Goal: Find specific page/section: Find specific page/section

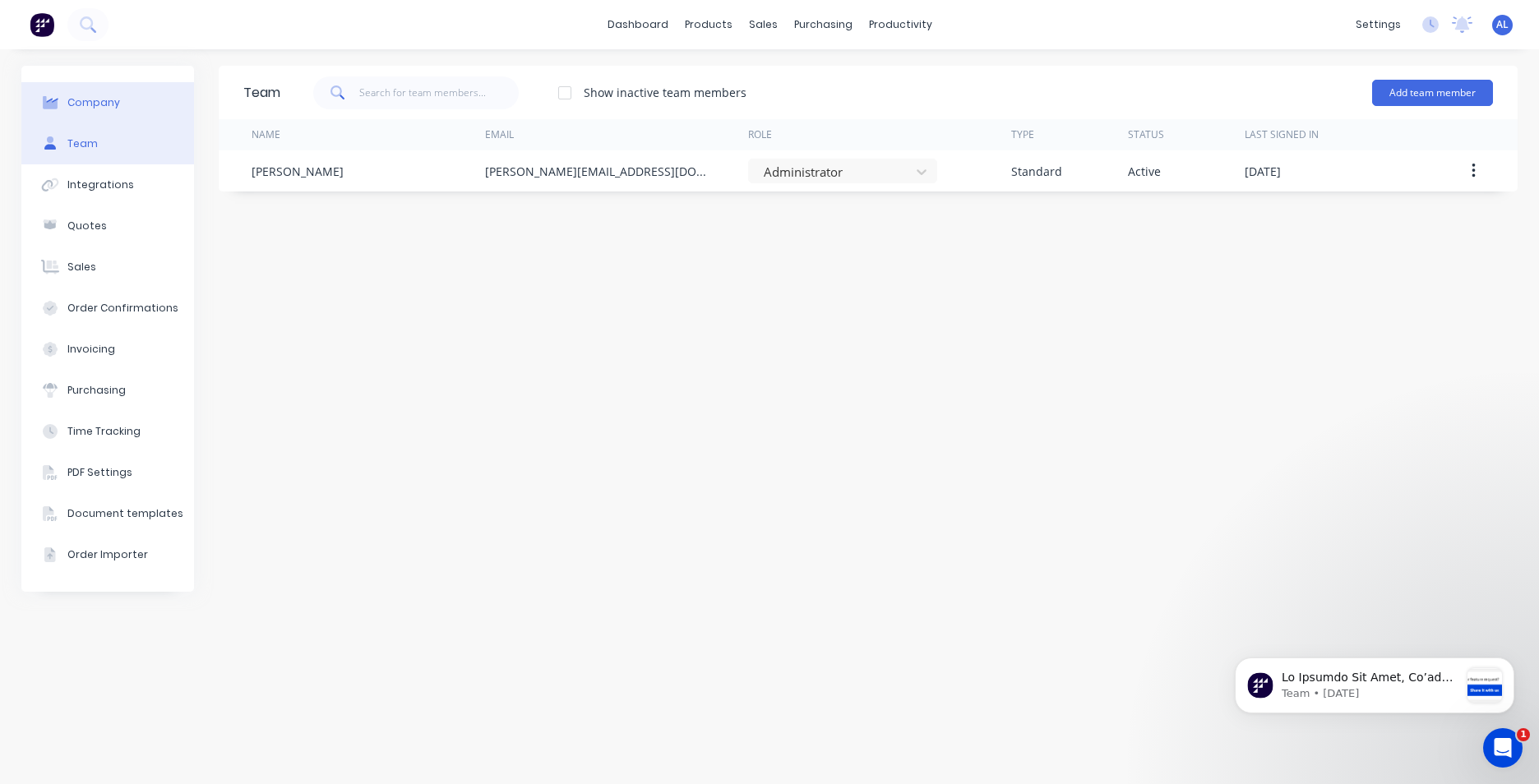
click at [122, 105] on button "Company" at bounding box center [107, 103] width 173 height 41
select select "NZ"
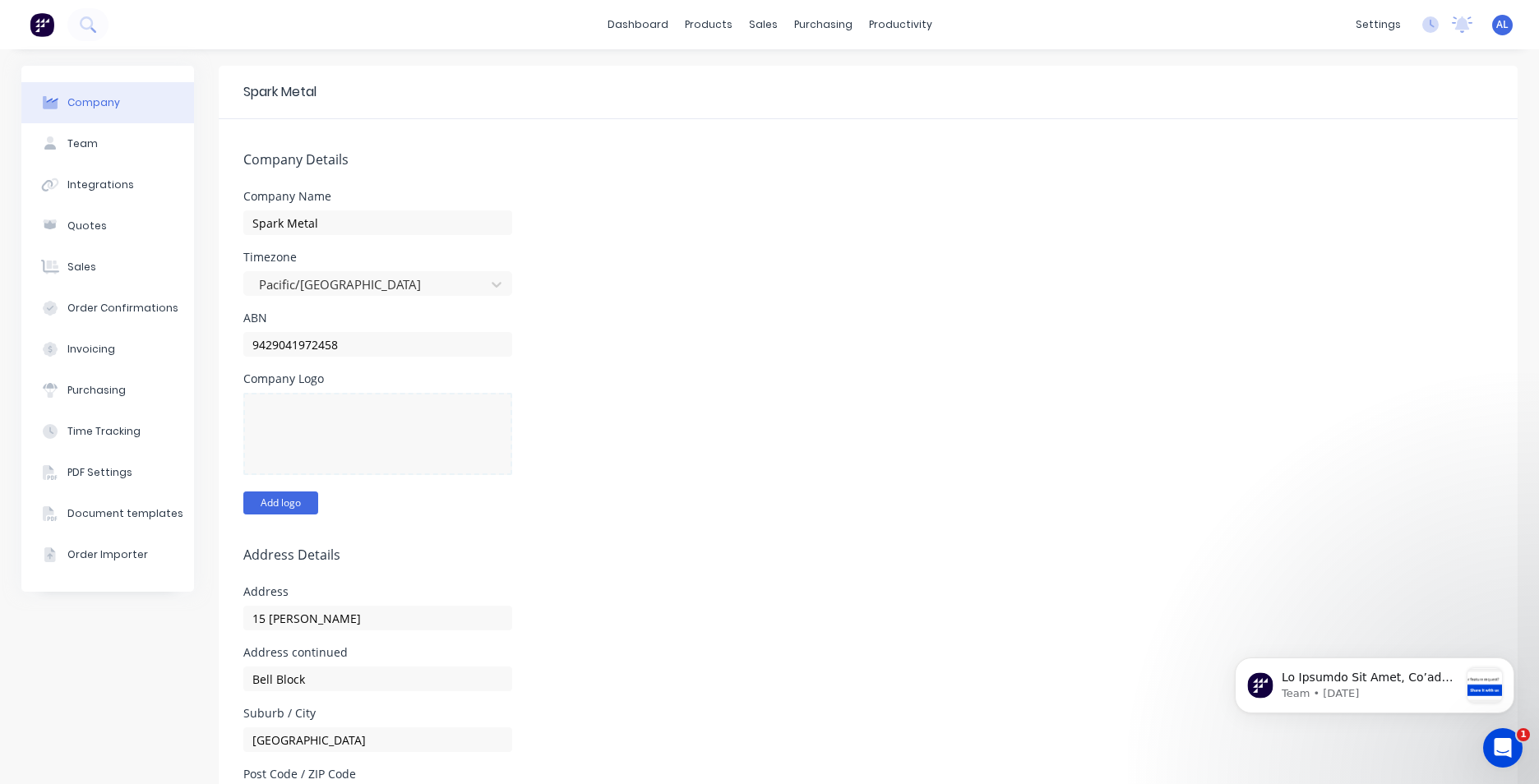
click at [254, 511] on button "Add logo" at bounding box center [281, 503] width 75 height 23
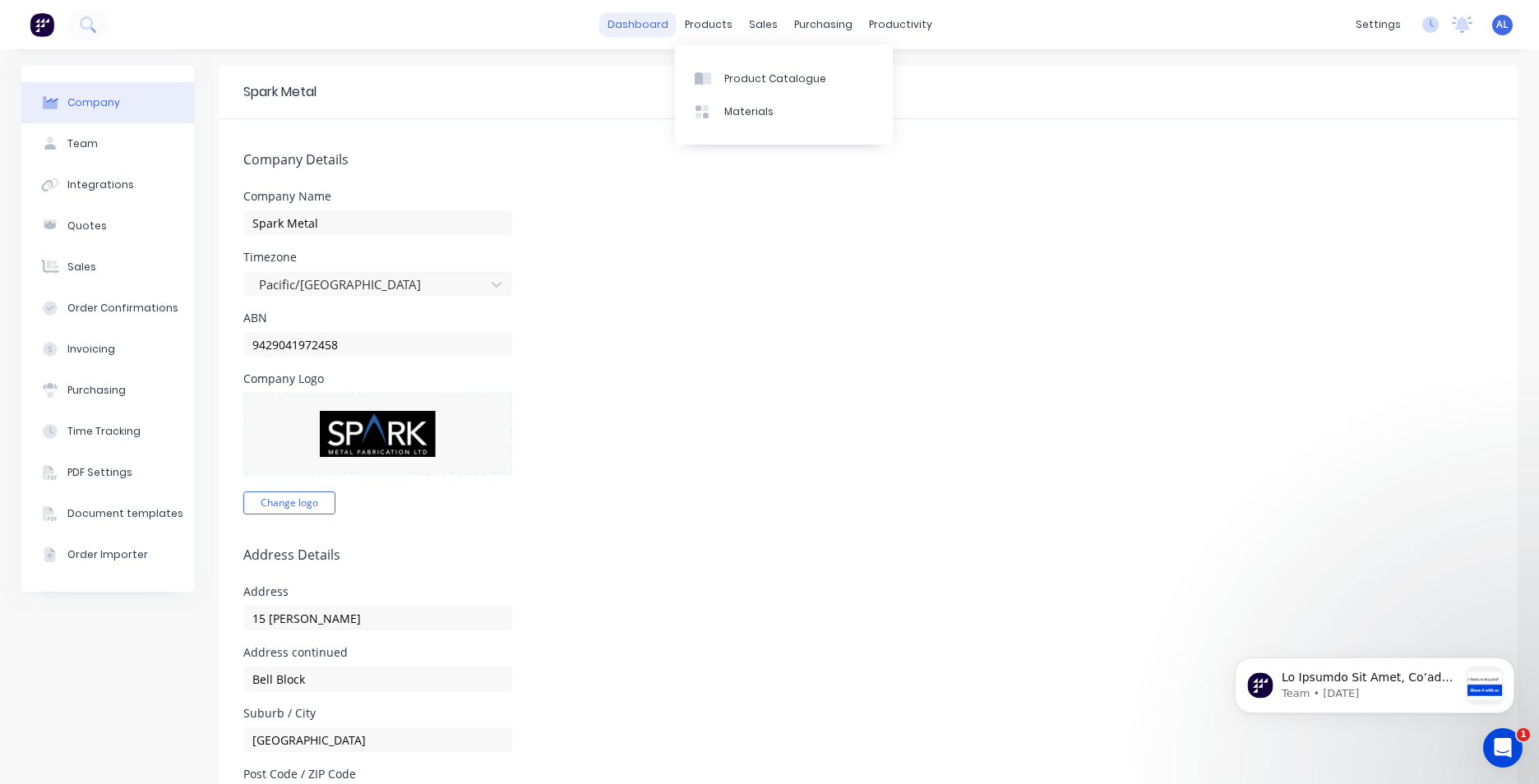
click at [618, 30] on link "dashboard" at bounding box center [638, 24] width 77 height 25
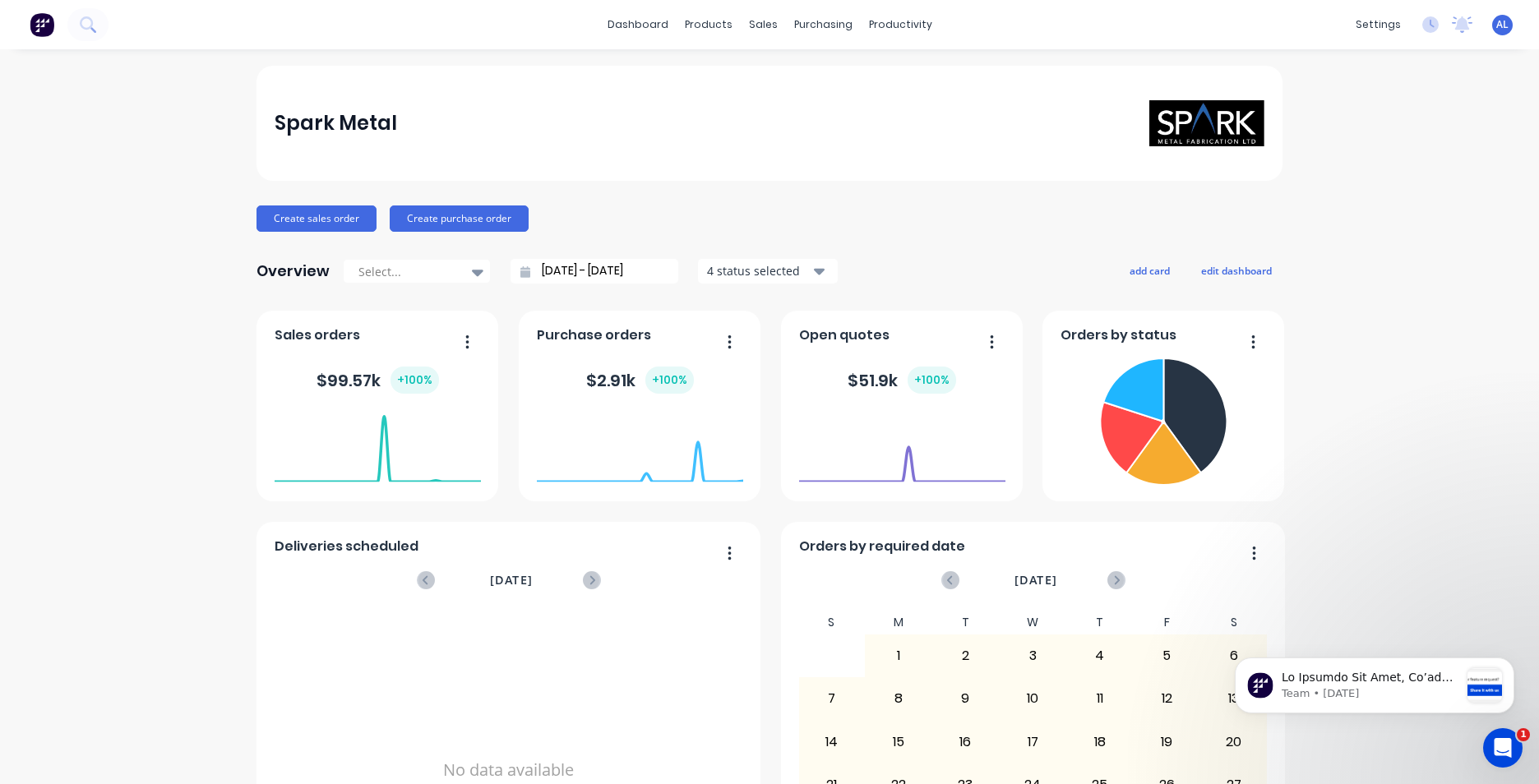
scroll to position [82, 0]
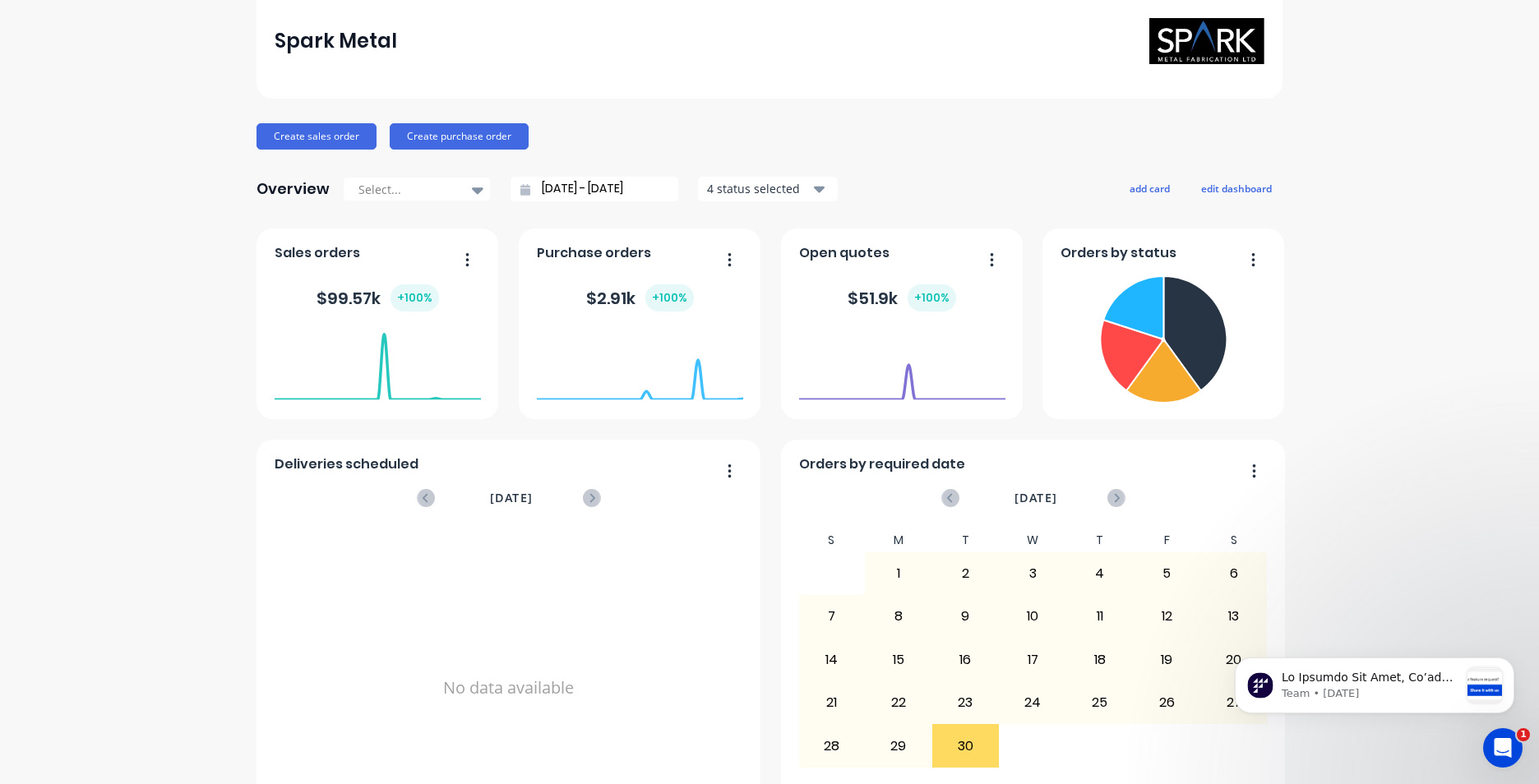
click at [990, 264] on icon "button" at bounding box center [992, 259] width 4 height 16
click at [921, 329] on div "[DATE] Orders: 0 Total Value: $ 0" at bounding box center [902, 358] width 207 height 70
click at [880, 300] on div "$ 51.9k + 100 %" at bounding box center [903, 298] width 109 height 27
click at [615, 304] on div "$ 2.91k + 100 %" at bounding box center [640, 298] width 108 height 27
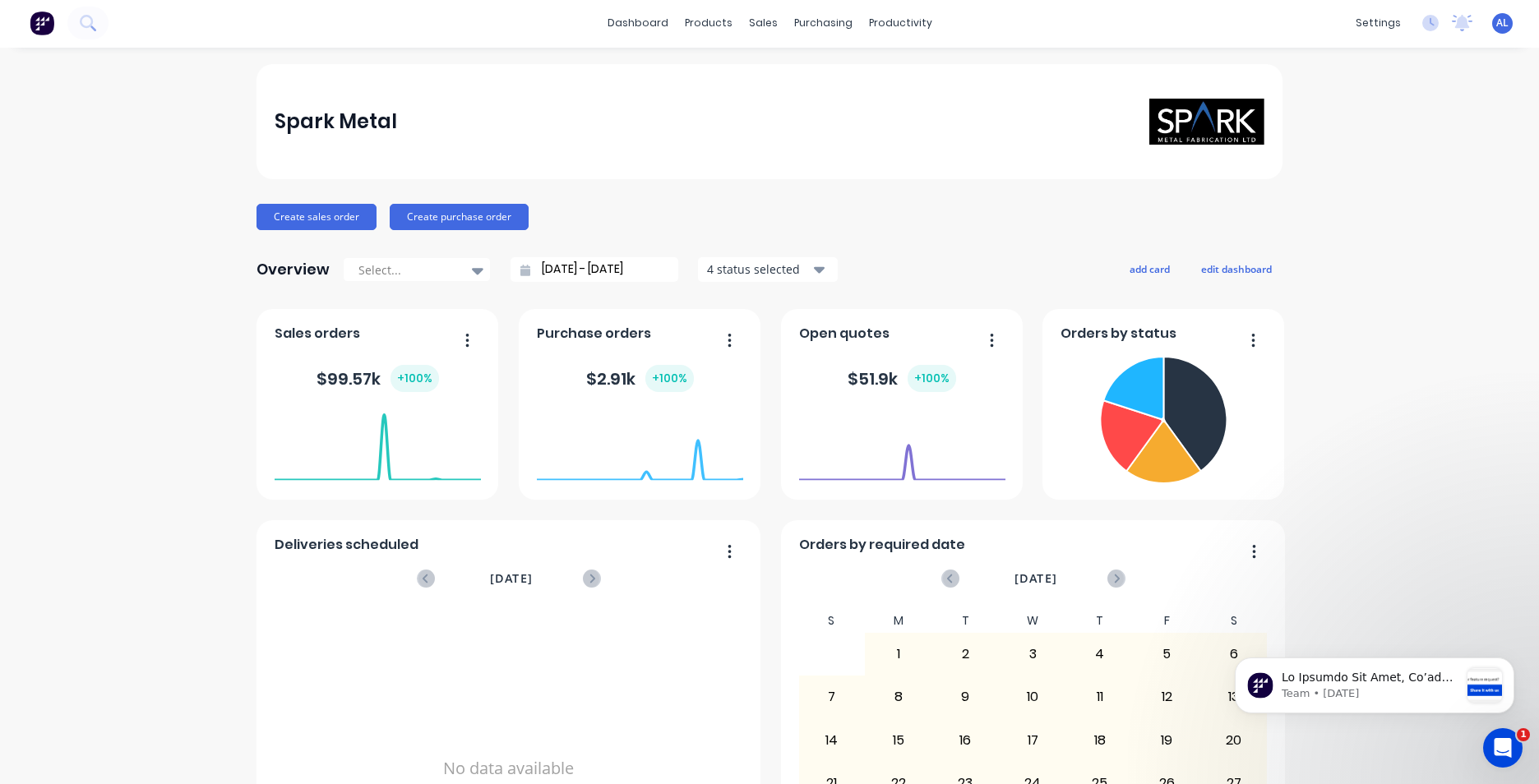
scroll to position [0, 0]
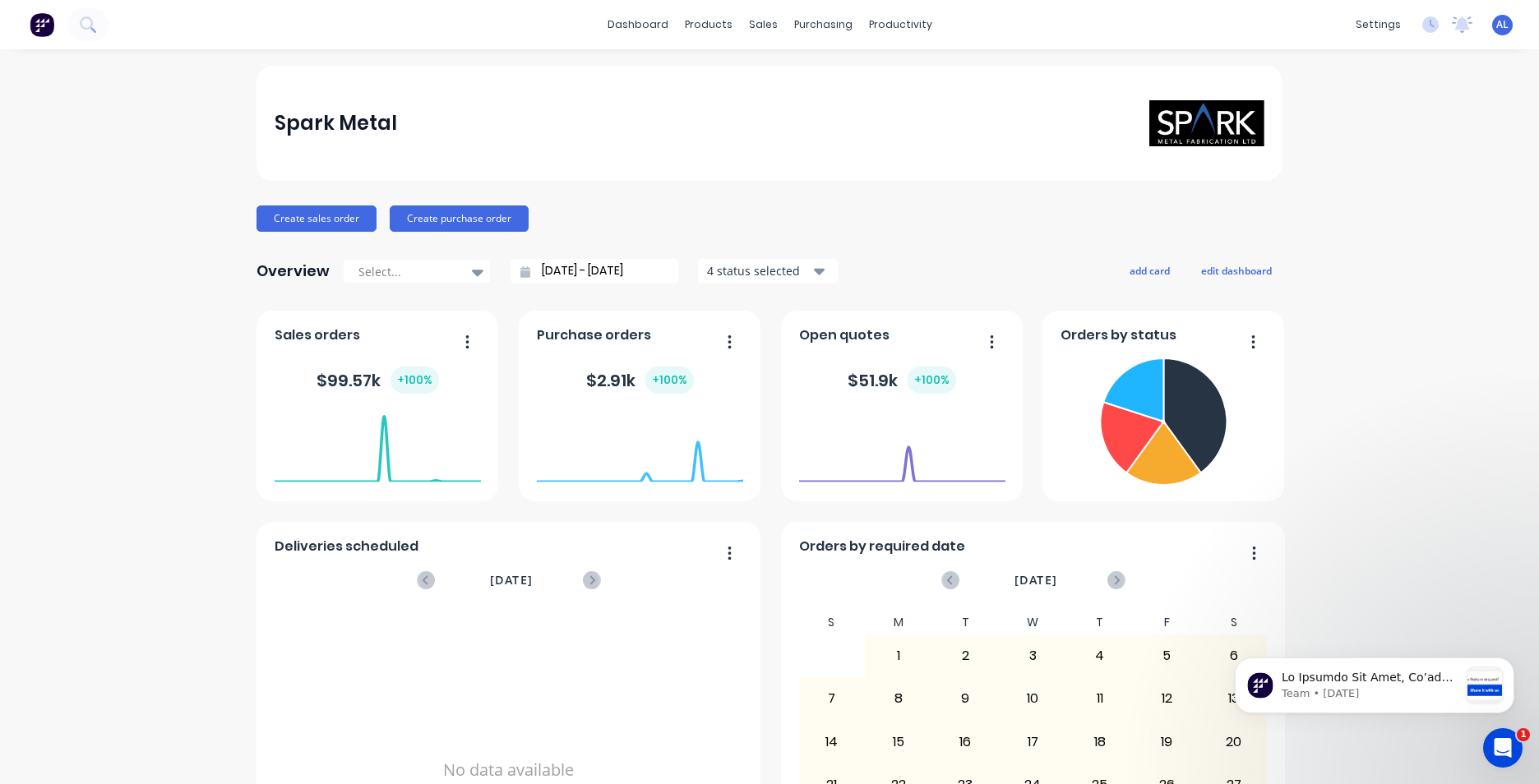
click at [464, 338] on button "button" at bounding box center [461, 344] width 35 height 26
click at [275, 365] on div "$ 99.57k + 100 %" at bounding box center [378, 381] width 207 height 49
click at [357, 383] on div "$ 99.57k + 100 %" at bounding box center [378, 380] width 123 height 27
click at [323, 344] on span "Sales orders" at bounding box center [317, 335] width 86 height 20
click at [390, 368] on div "$ 99.57k + 100 %" at bounding box center [378, 380] width 123 height 27
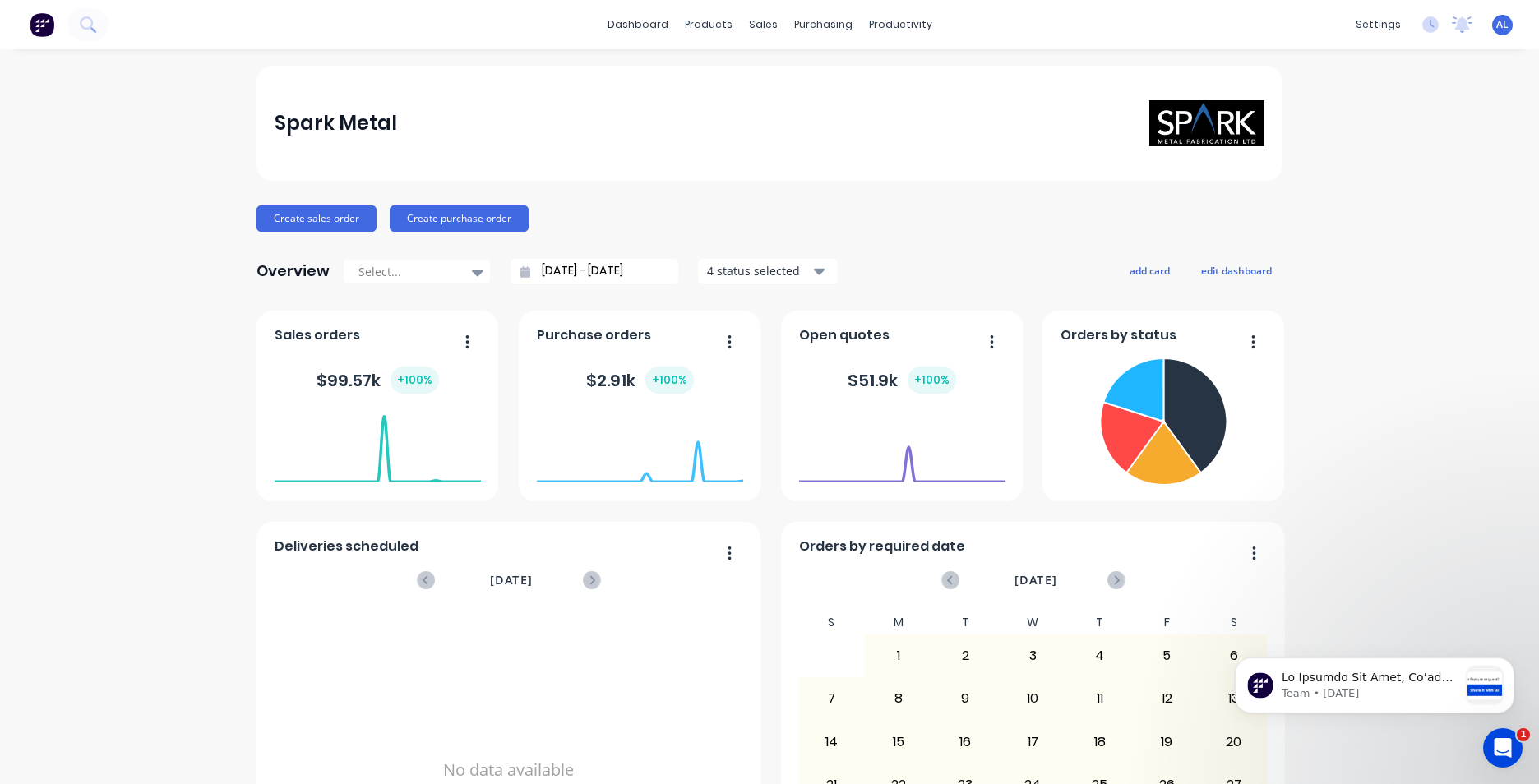
click at [419, 398] on div "Sales orders $ 99.57k + 100 %" at bounding box center [378, 406] width 242 height 190
click at [652, 402] on div "$ 2.91k + 100 %" at bounding box center [640, 381] width 207 height 49
drag, startPoint x: 669, startPoint y: 377, endPoint x: 722, endPoint y: 357, distance: 56.6
click at [671, 375] on div "+ 100 %" at bounding box center [670, 380] width 48 height 27
drag, startPoint x: 722, startPoint y: 357, endPoint x: 774, endPoint y: 359, distance: 52.0
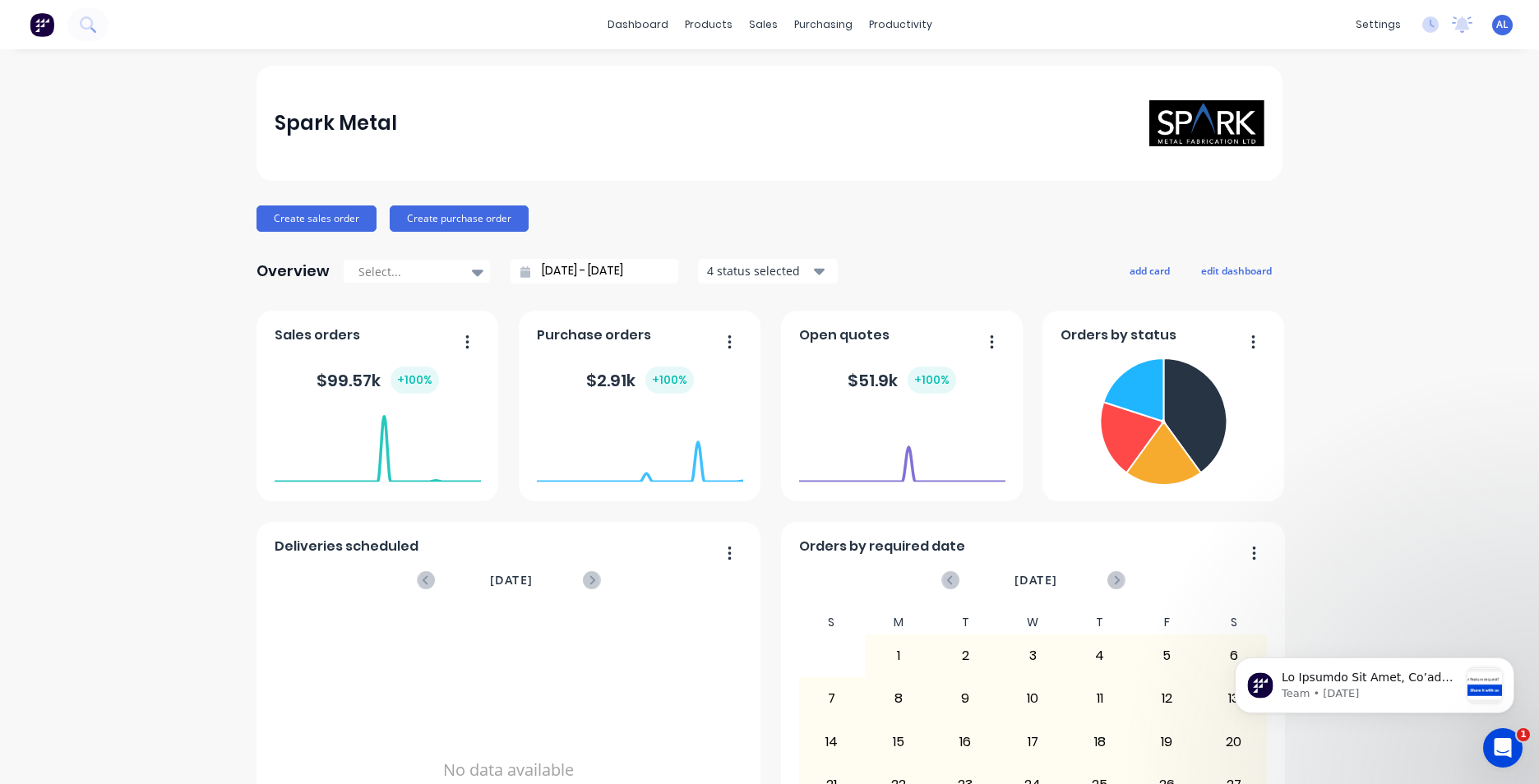
click at [725, 357] on div "$ 2.91k + 100 %" at bounding box center [640, 381] width 207 height 49
drag, startPoint x: 785, startPoint y: 358, endPoint x: 842, endPoint y: 361, distance: 57.1
click at [810, 357] on div "Open quotes $ 51.9k + 100 % [DATE] Orders: 0 Total Value: $ 0" at bounding box center [902, 406] width 242 height 190
drag, startPoint x: 842, startPoint y: 361, endPoint x: 910, endPoint y: 364, distance: 68.1
click at [853, 361] on div "$ 51.9k + 100 %" at bounding box center [902, 381] width 207 height 49
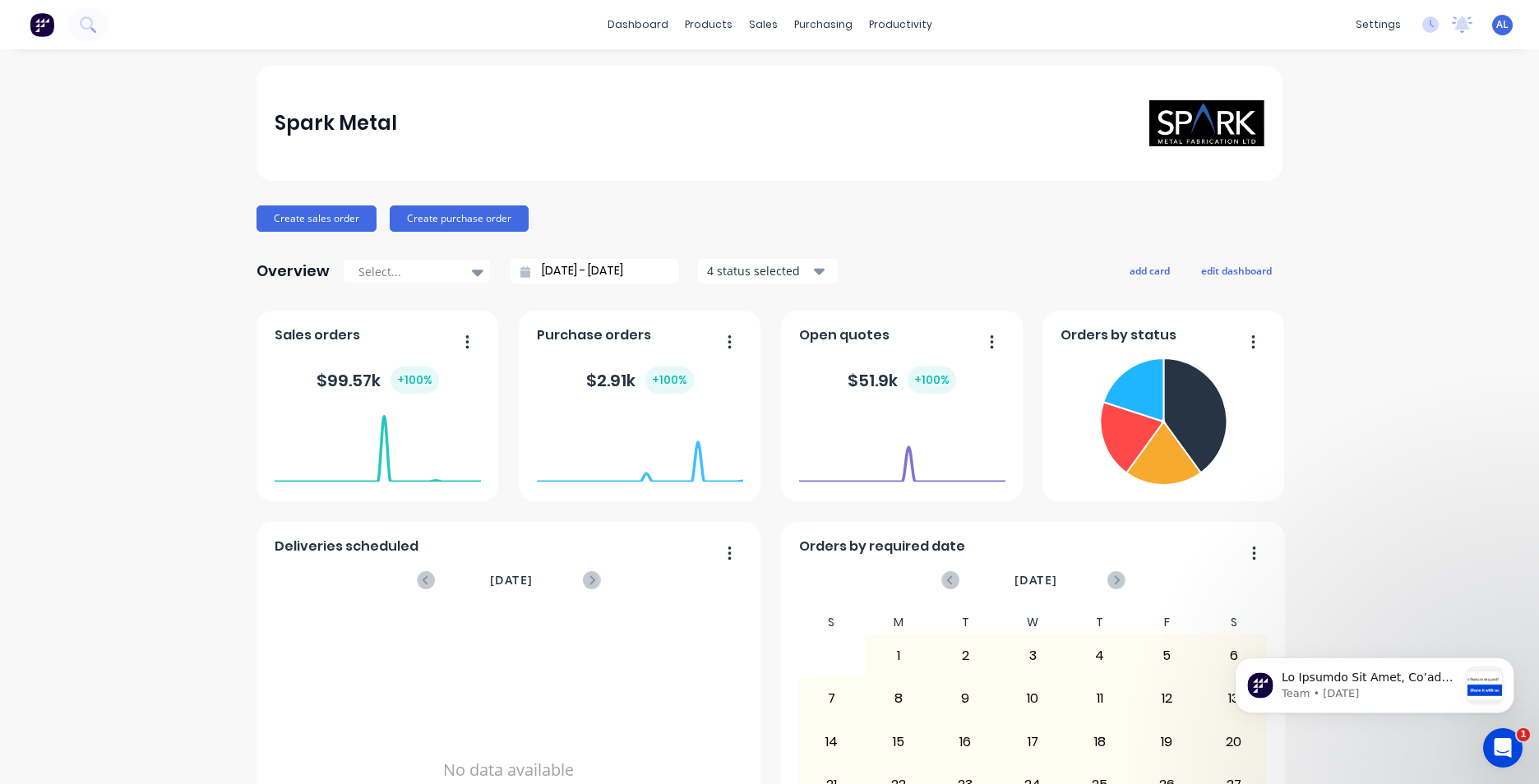
drag, startPoint x: 910, startPoint y: 364, endPoint x: 924, endPoint y: 365, distance: 14.0
click at [923, 365] on div "$ 51.9k + 100 %" at bounding box center [902, 381] width 207 height 49
click at [943, 366] on div "$ 51.9k + 100 %" at bounding box center [902, 381] width 207 height 49
click at [794, 77] on div "Sales Orders" at bounding box center [818, 78] width 67 height 14
